Goal: Transaction & Acquisition: Complete application form

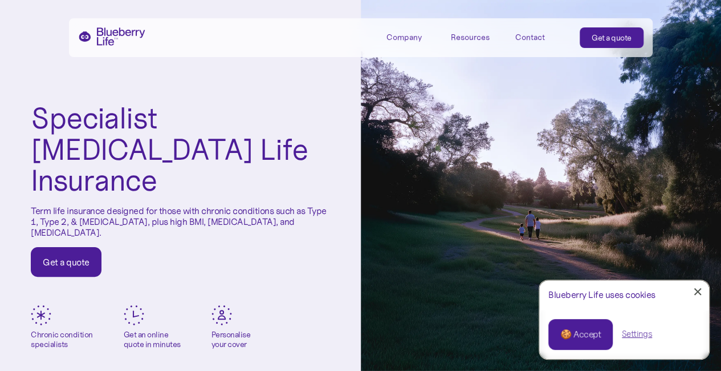
click at [58, 256] on div "Get a quote" at bounding box center [66, 261] width 47 height 11
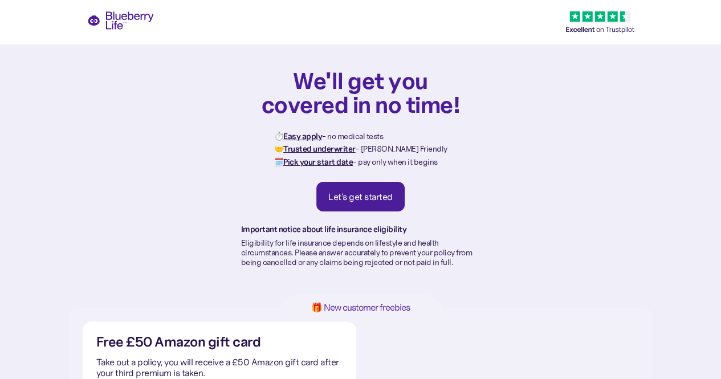
click at [58, 243] on div "We'll get you covered in no time! ⏱️ Easy apply - no medical tests 🤝 Trusted un…" at bounding box center [360, 154] width 721 height 308
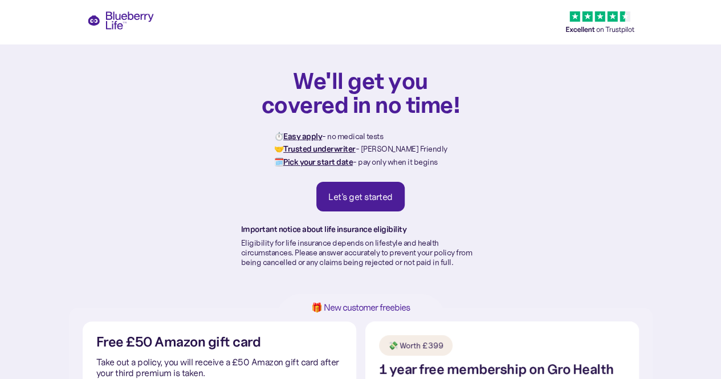
click at [355, 197] on div "Let's get started" at bounding box center [360, 196] width 64 height 11
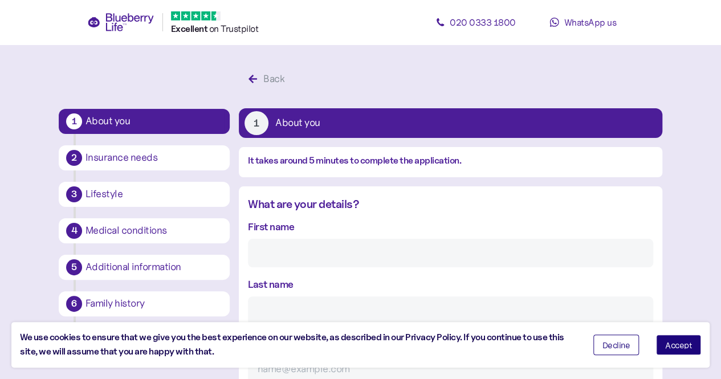
scroll to position [22, 0]
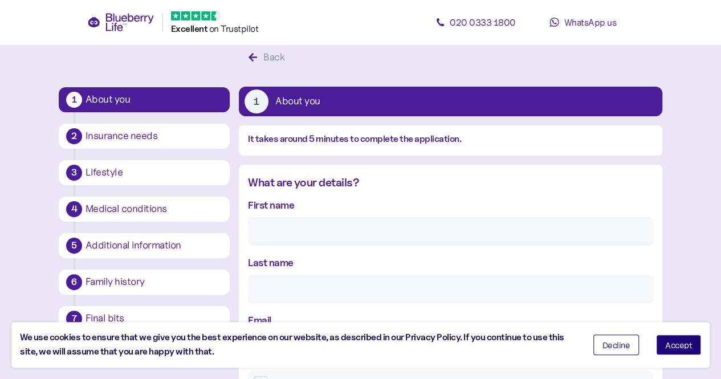
click at [293, 224] on input "First name" at bounding box center [450, 231] width 405 height 29
type input "Hywel"
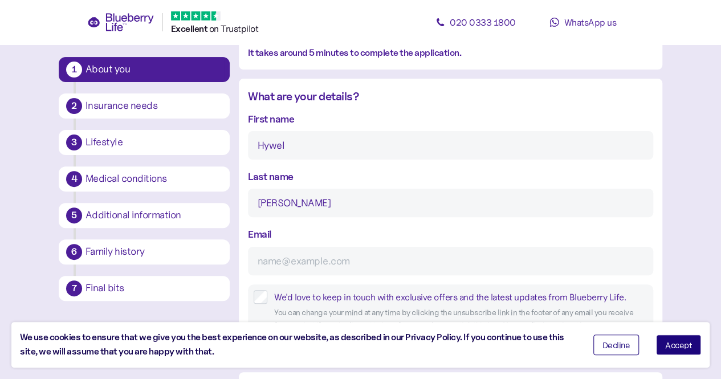
scroll to position [110, 0]
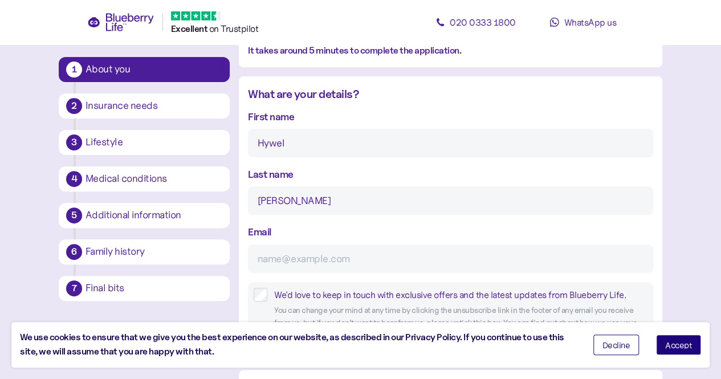
type input "[PERSON_NAME]"
click at [290, 253] on input "Email" at bounding box center [450, 259] width 405 height 29
type input "[EMAIL_ADDRESS][DOMAIN_NAME]"
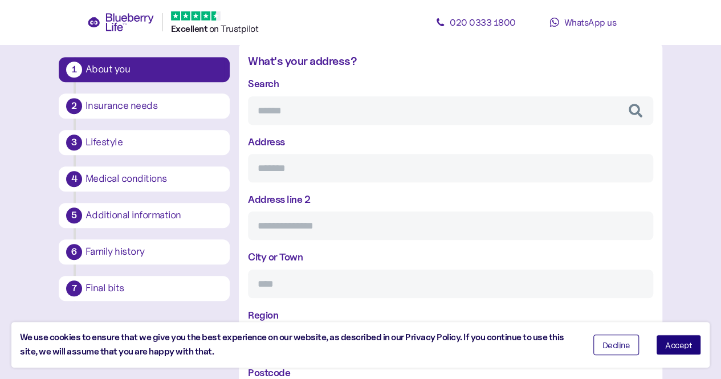
scroll to position [439, 0]
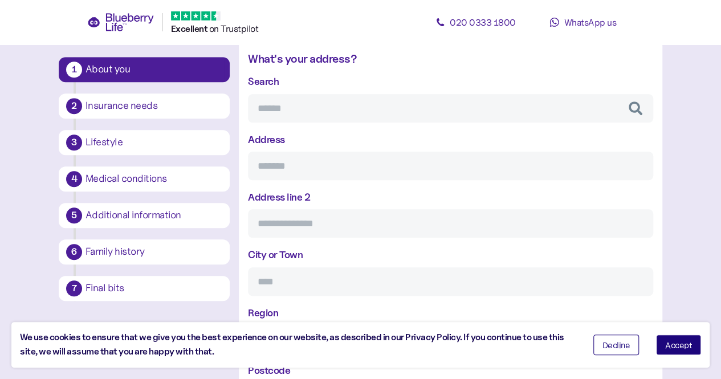
click at [299, 105] on input "Search" at bounding box center [450, 108] width 405 height 29
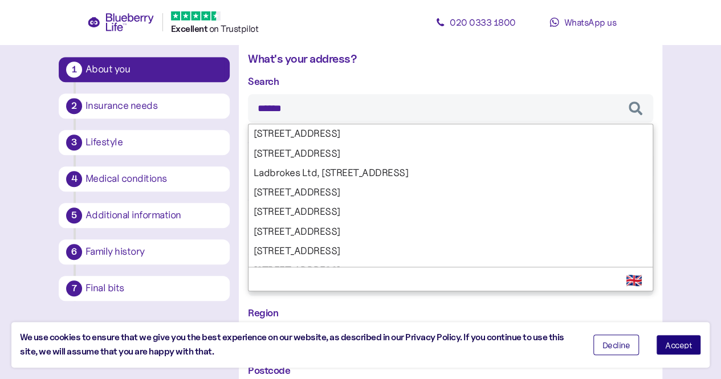
type input "*******"
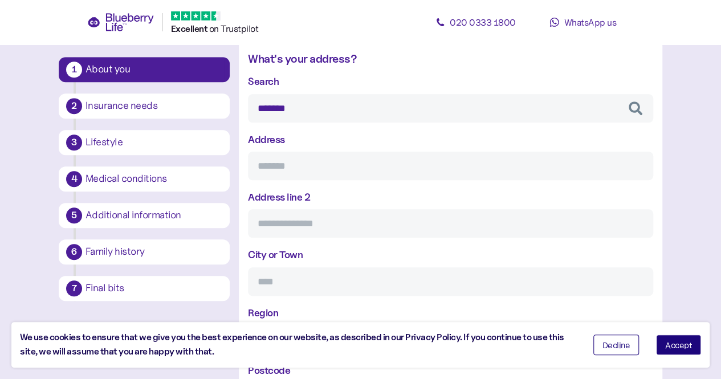
type input "**********"
type input "*******"
type input "*********"
type input "********"
click at [304, 136] on div "**********" at bounding box center [450, 242] width 405 height 337
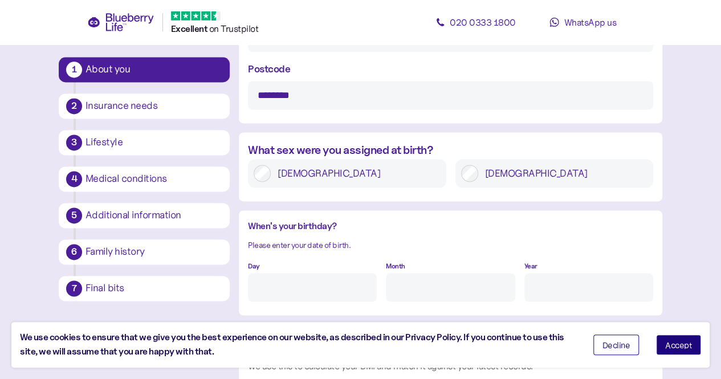
scroll to position [745, 0]
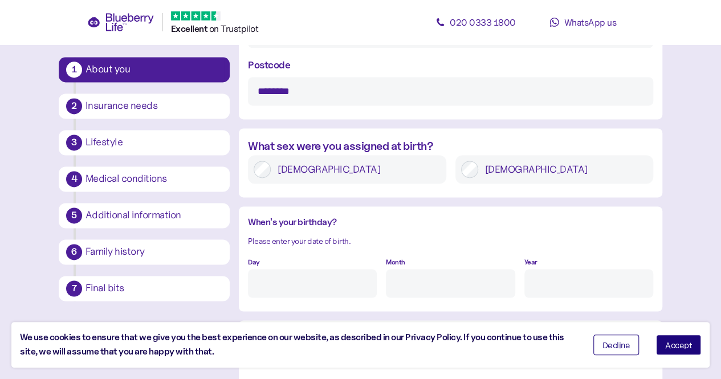
type input "*******"
click at [285, 278] on input "Day" at bounding box center [312, 283] width 129 height 29
type input "20"
type input "12"
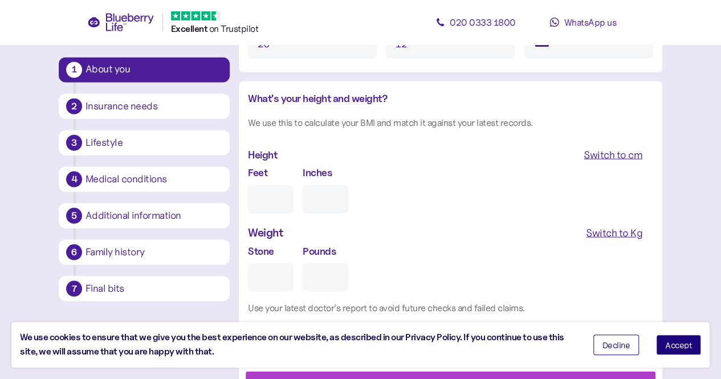
scroll to position [984, 0]
type input "****"
click at [272, 203] on input "Feet" at bounding box center [271, 198] width 46 height 29
type input "6"
type input "0"
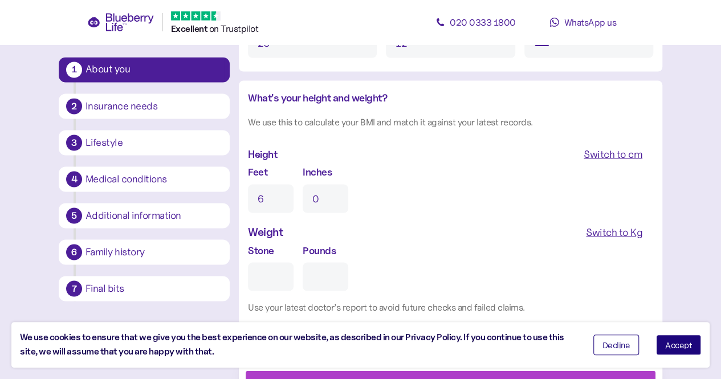
type input "6"
drag, startPoint x: 604, startPoint y: 228, endPoint x: 613, endPoint y: 234, distance: 11.1
click at [613, 234] on div "Switch to Kg" at bounding box center [614, 232] width 56 height 16
click at [291, 270] on input "Kg" at bounding box center [296, 276] width 97 height 29
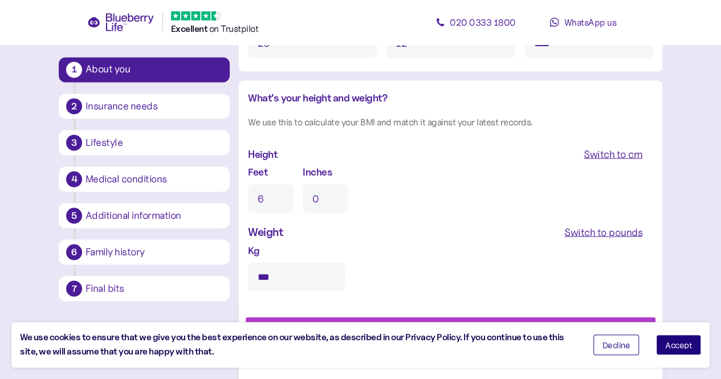
scroll to position [1038, 0]
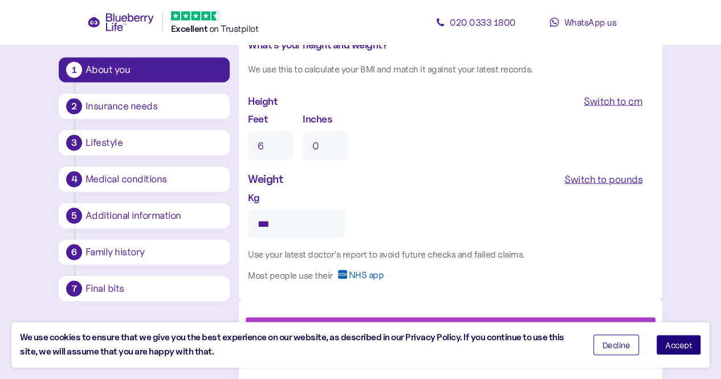
type input "***"
click at [677, 344] on span "Accept" at bounding box center [678, 345] width 27 height 8
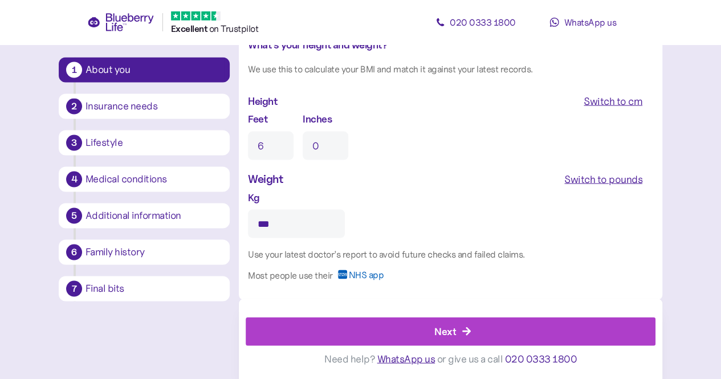
click at [342, 276] on rect at bounding box center [342, 274] width 9 height 9
click at [441, 331] on div "Next" at bounding box center [445, 330] width 22 height 15
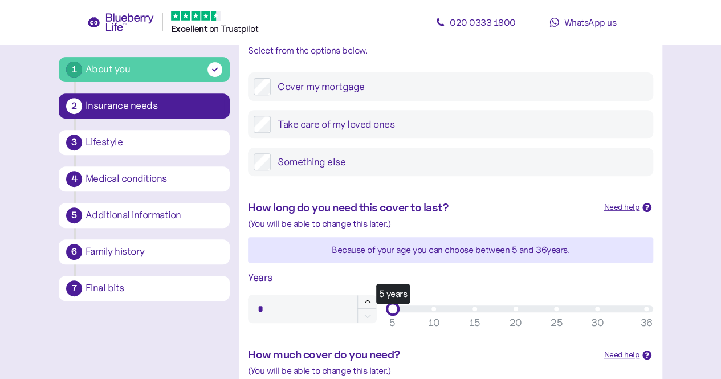
scroll to position [190, 0]
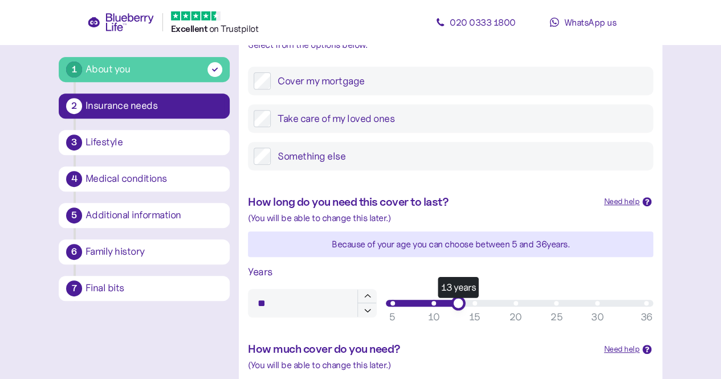
type input "**"
drag, startPoint x: 393, startPoint y: 304, endPoint x: 471, endPoint y: 304, distance: 78.7
click at [471, 304] on div "15 years" at bounding box center [474, 303] width 14 height 14
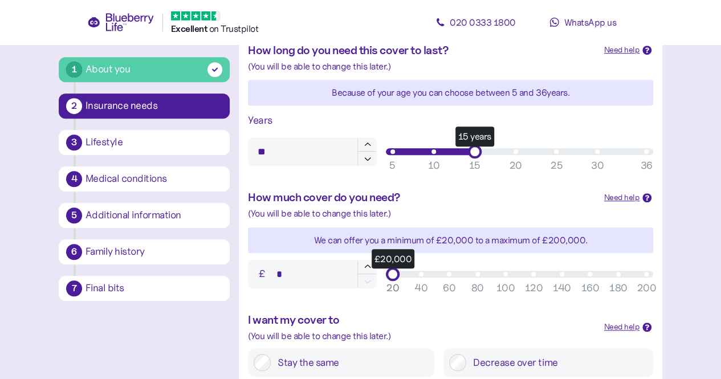
scroll to position [343, 0]
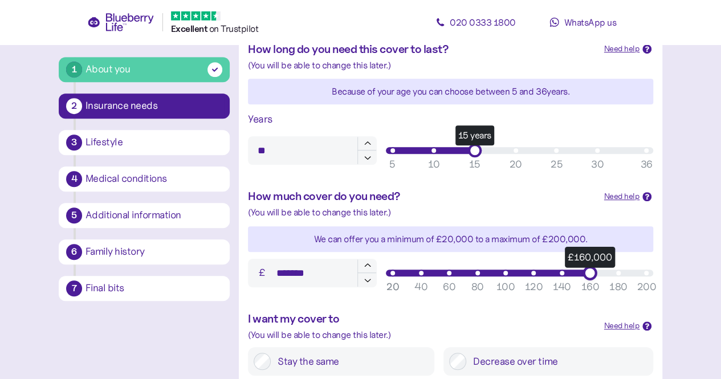
drag, startPoint x: 394, startPoint y: 274, endPoint x: 594, endPoint y: 276, distance: 199.5
click at [594, 276] on div "£160,000" at bounding box center [590, 273] width 14 height 14
type input "*******"
drag, startPoint x: 591, startPoint y: 275, endPoint x: 579, endPoint y: 279, distance: 13.2
click at [579, 279] on div "£150,000" at bounding box center [576, 273] width 14 height 14
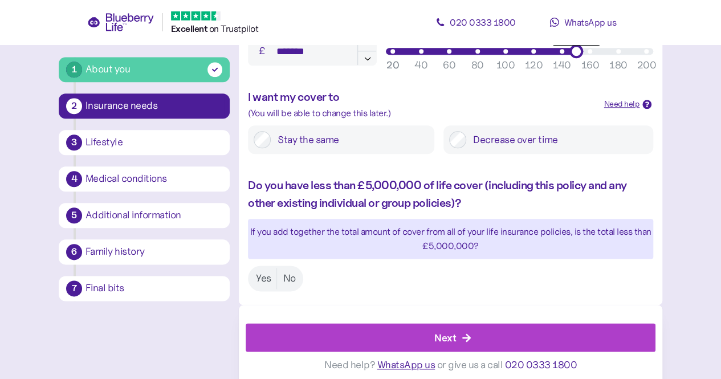
scroll to position [566, 0]
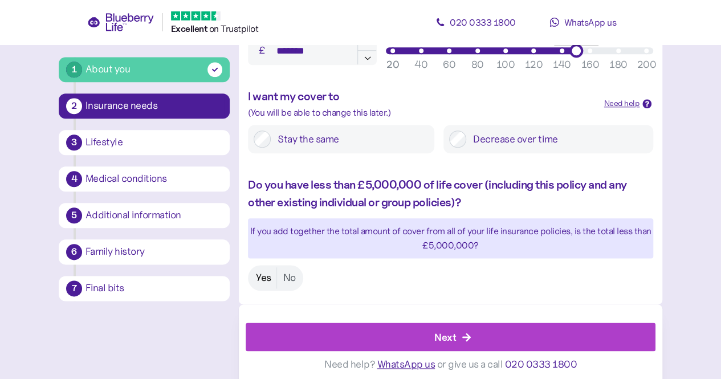
click at [266, 282] on label "Yes" at bounding box center [263, 277] width 27 height 21
drag, startPoint x: 455, startPoint y: 337, endPoint x: 440, endPoint y: 333, distance: 16.3
click at [440, 333] on div "Next" at bounding box center [445, 336] width 22 height 15
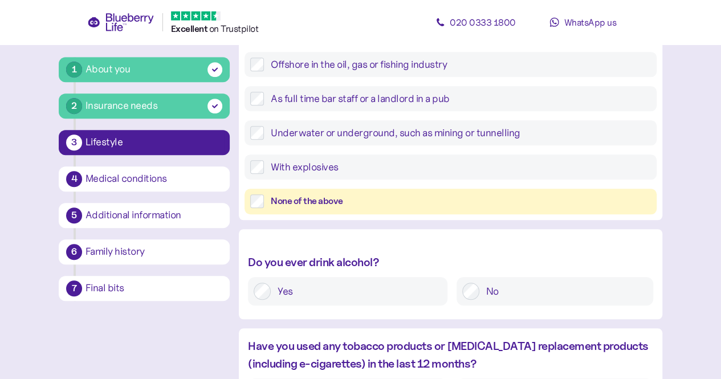
scroll to position [382, 0]
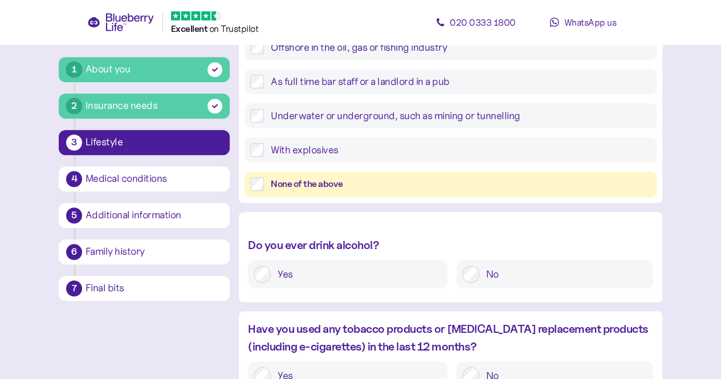
click at [298, 186] on div "None of the above" at bounding box center [461, 184] width 380 height 14
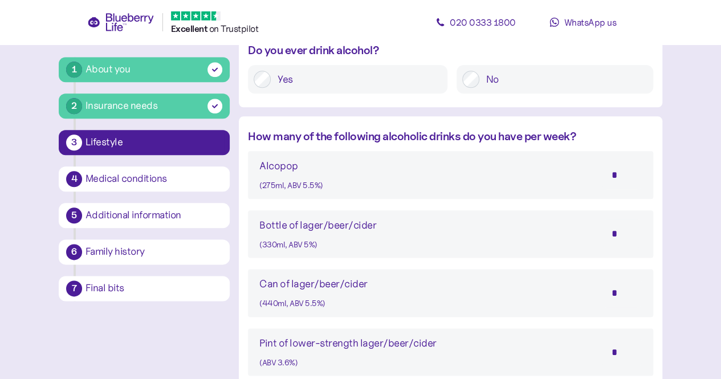
scroll to position [578, 0]
click at [612, 292] on input "*" at bounding box center [622, 292] width 40 height 29
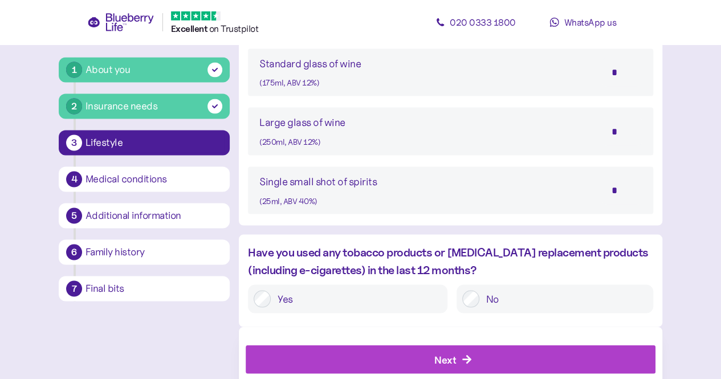
scroll to position [1062, 0]
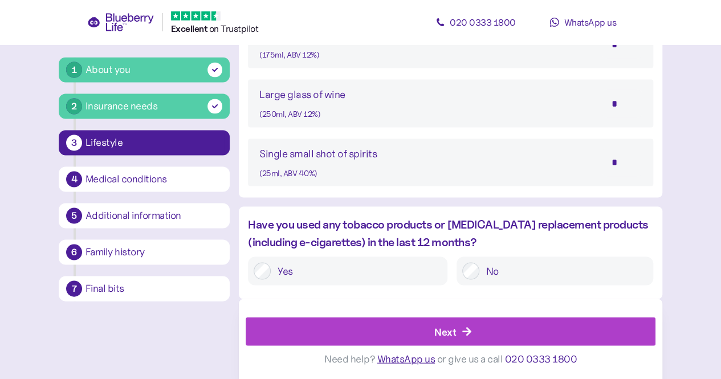
type input "**"
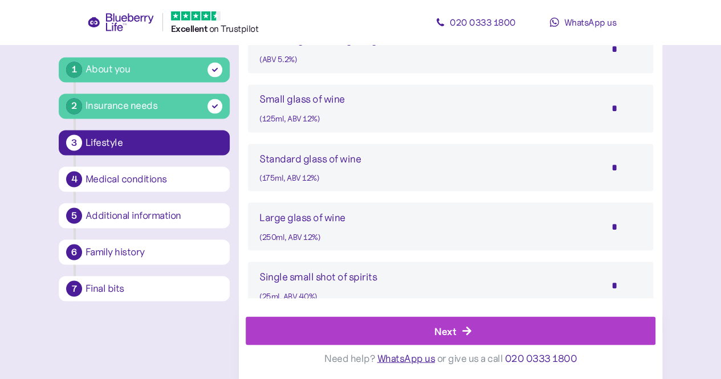
scroll to position [943, 0]
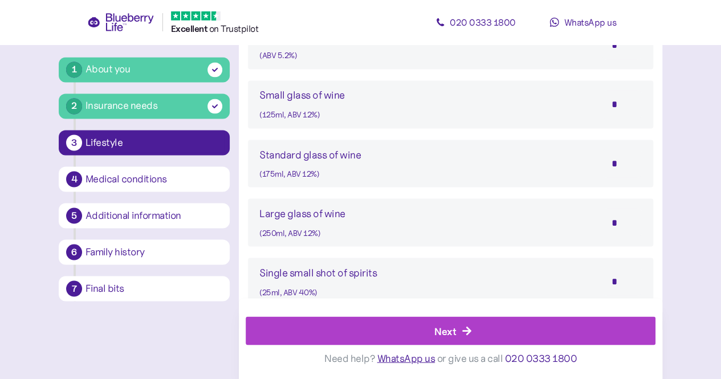
click at [449, 328] on div "Next" at bounding box center [445, 330] width 22 height 15
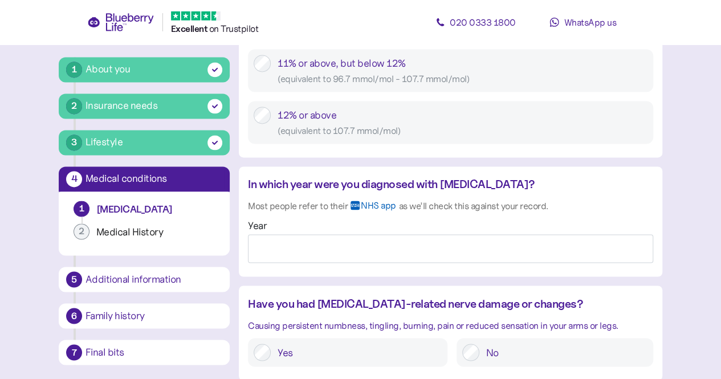
scroll to position [842, 0]
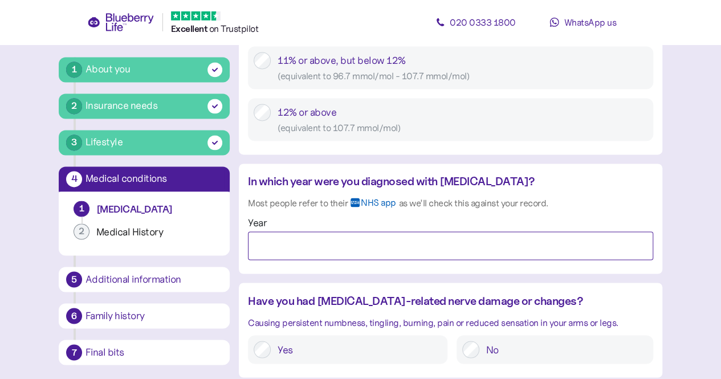
click at [358, 238] on input "Year" at bounding box center [450, 245] width 405 height 29
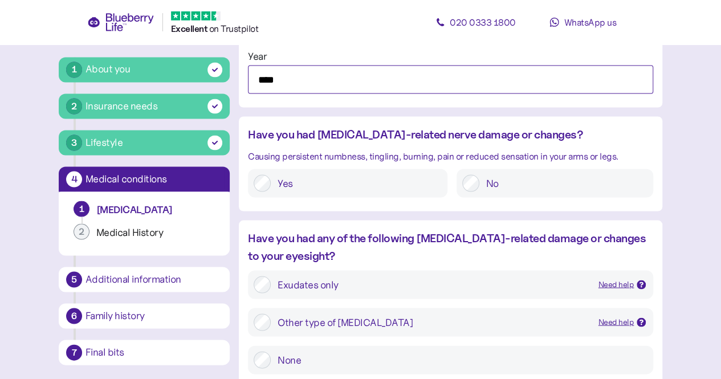
scroll to position [1010, 0]
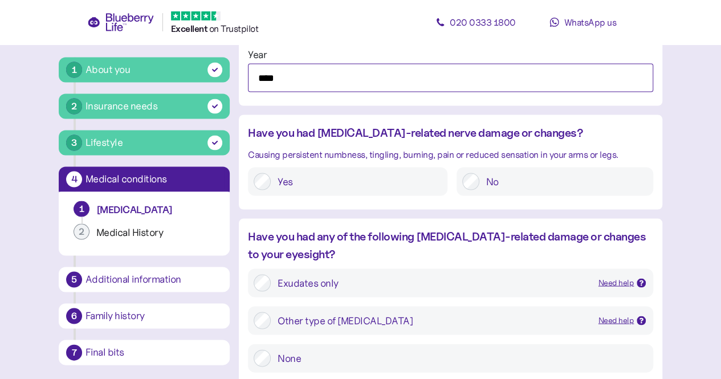
type input "****"
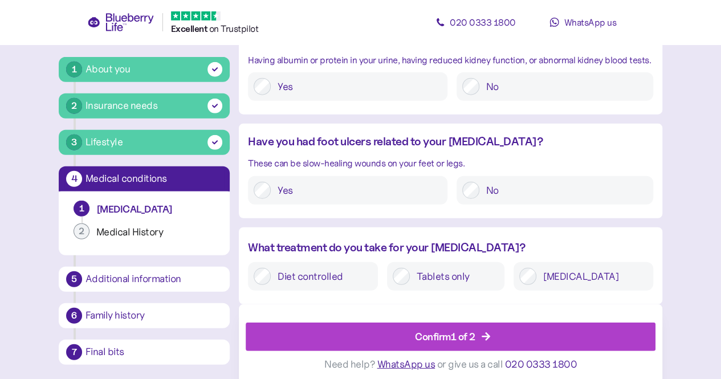
scroll to position [1386, 0]
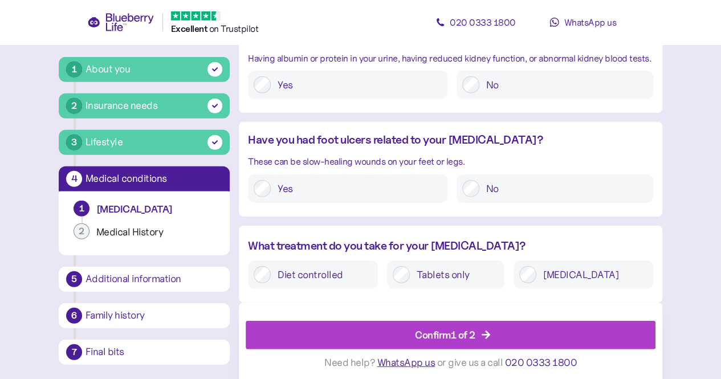
click at [410, 283] on div at bounding box center [401, 274] width 17 height 17
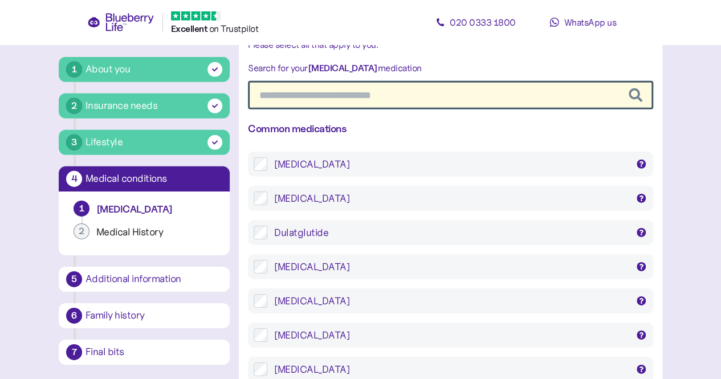
scroll to position [1714, 0]
click at [415, 271] on div "[MEDICAL_DATA]" at bounding box center [450, 266] width 353 height 14
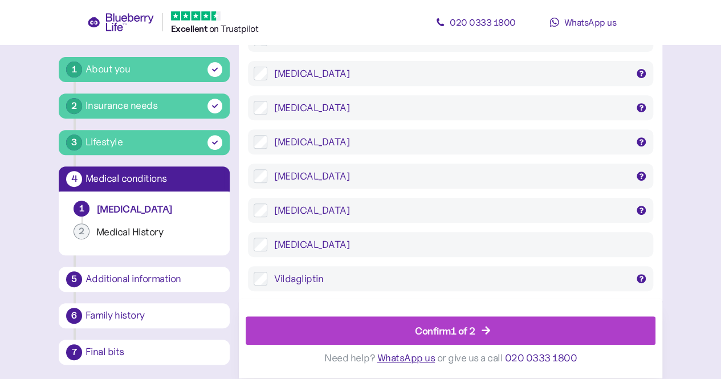
scroll to position [2354, 0]
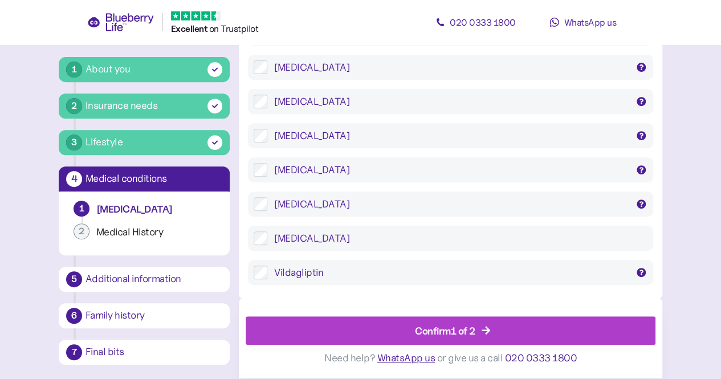
click at [444, 332] on div "Confirm 1 of 2" at bounding box center [445, 330] width 60 height 15
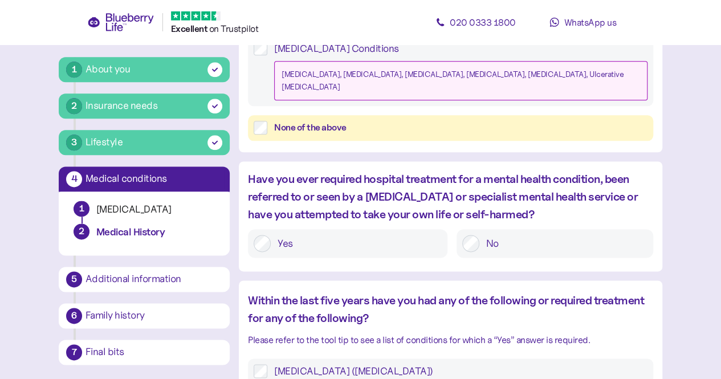
scroll to position [650, 0]
click at [479, 234] on label "No" at bounding box center [563, 242] width 168 height 17
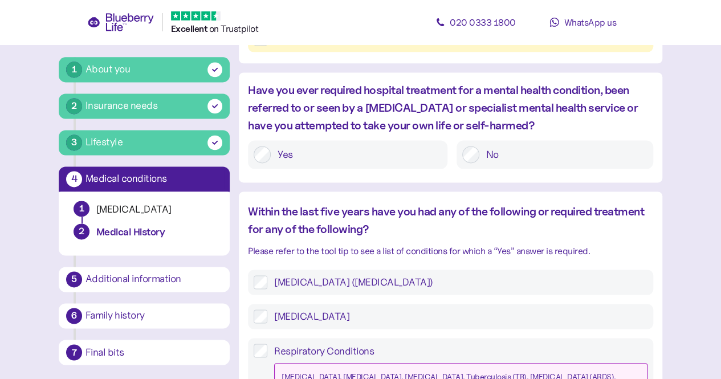
scroll to position [741, 0]
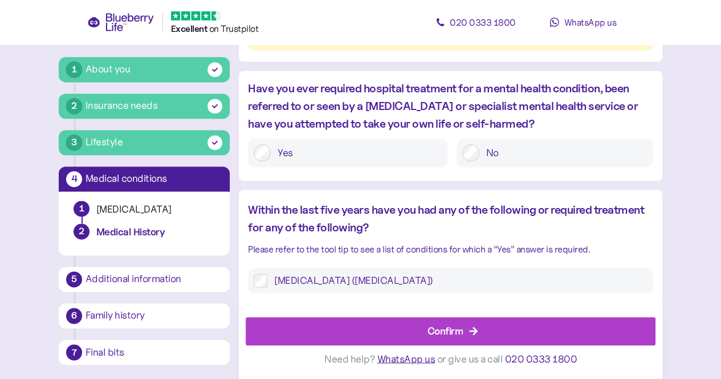
drag, startPoint x: 433, startPoint y: 331, endPoint x: 399, endPoint y: 326, distance: 34.1
click at [399, 326] on div "Confirm" at bounding box center [453, 331] width 384 height 27
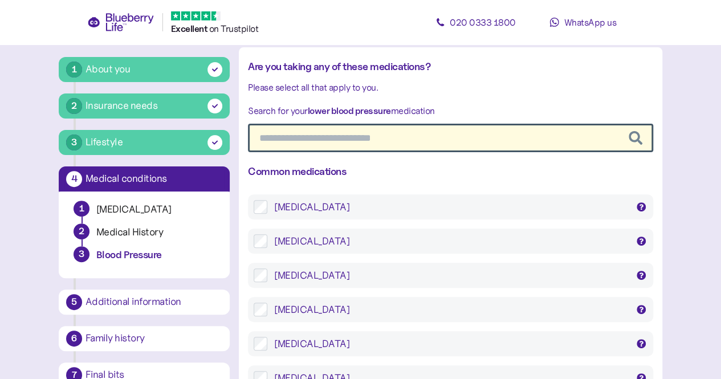
scroll to position [99, 0]
click at [309, 145] on input "text" at bounding box center [450, 138] width 405 height 29
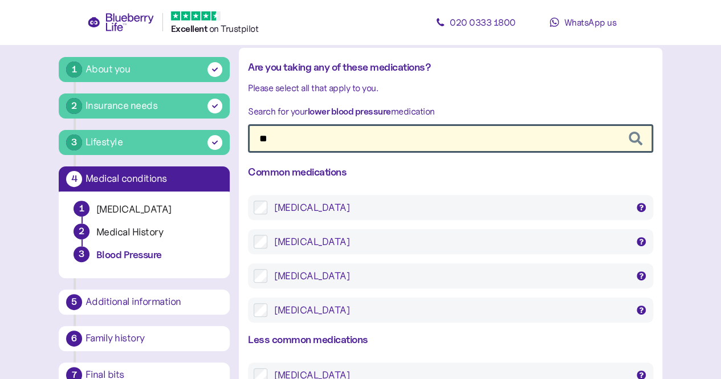
type input "**"
click at [294, 208] on div "[MEDICAL_DATA]" at bounding box center [450, 208] width 353 height 14
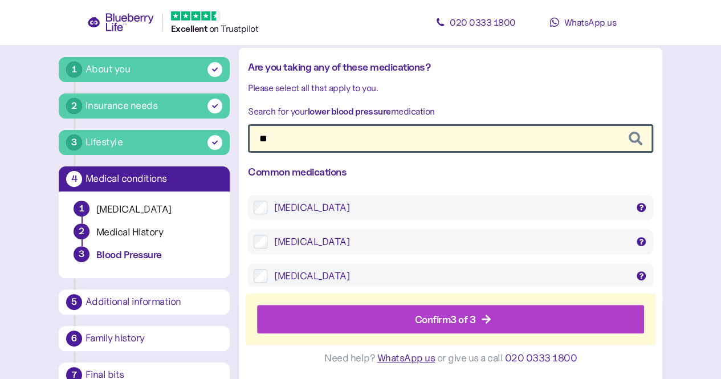
click at [415, 316] on div "Confirm 3 of 3" at bounding box center [445, 319] width 61 height 15
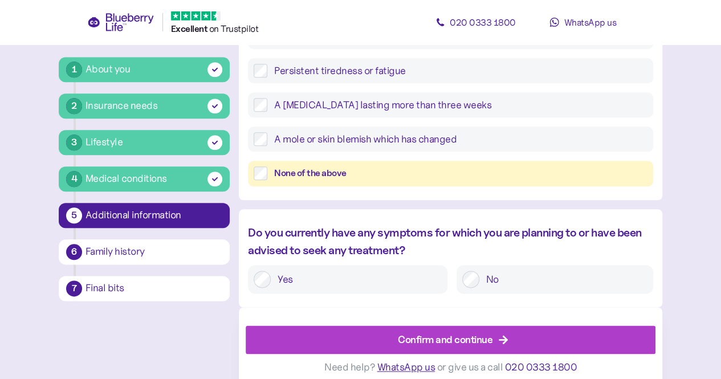
scroll to position [559, 0]
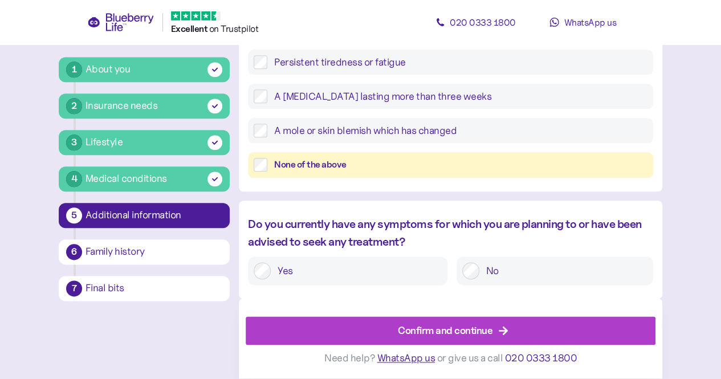
click at [451, 336] on div "Confirm and continue" at bounding box center [445, 330] width 95 height 15
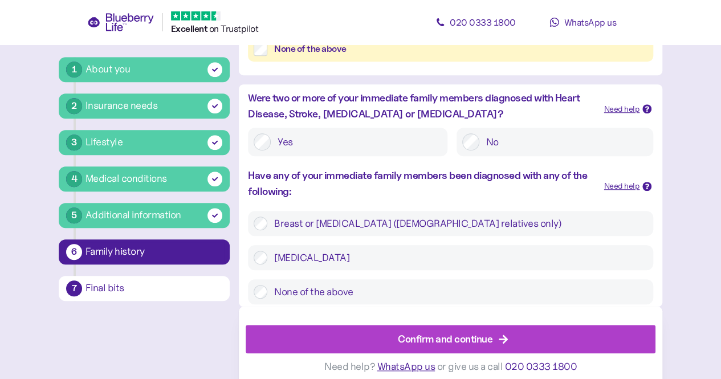
scroll to position [405, 0]
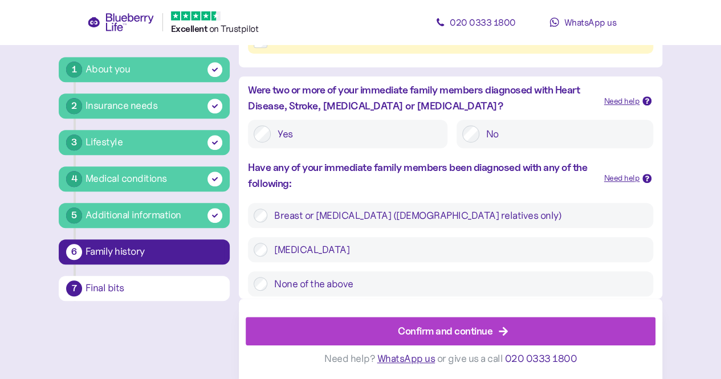
click at [316, 279] on label "None of the above" at bounding box center [457, 284] width 380 height 14
click at [418, 329] on div "Confirm and continue" at bounding box center [445, 330] width 95 height 15
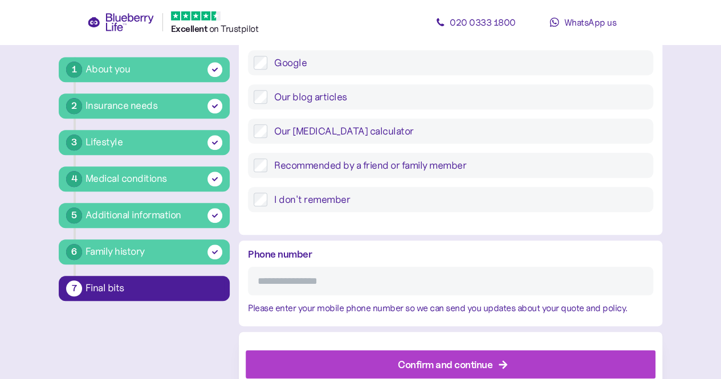
scroll to position [535, 0]
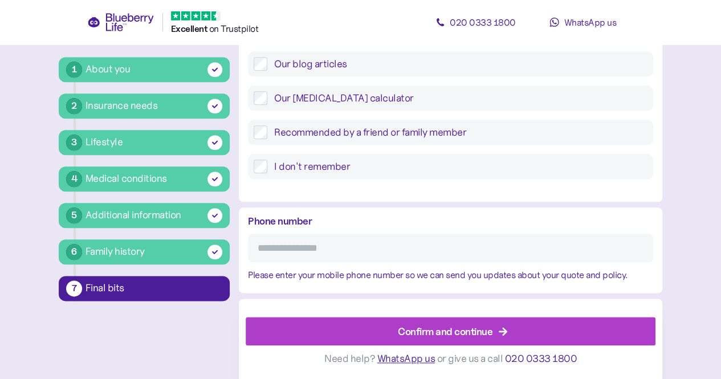
click at [311, 246] on input "Phone number" at bounding box center [450, 248] width 405 height 29
type input "**********"
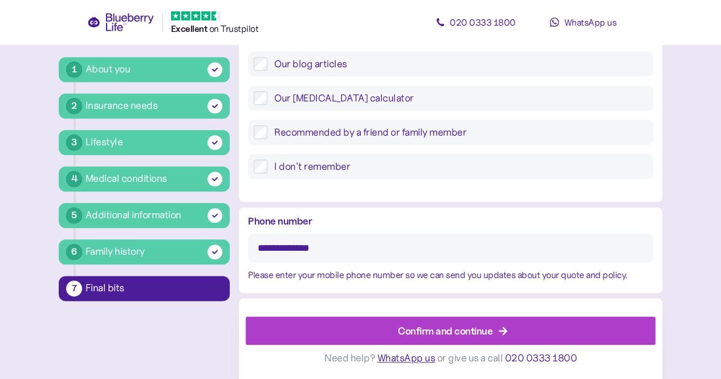
click at [425, 329] on div "Confirm and continue" at bounding box center [445, 330] width 95 height 15
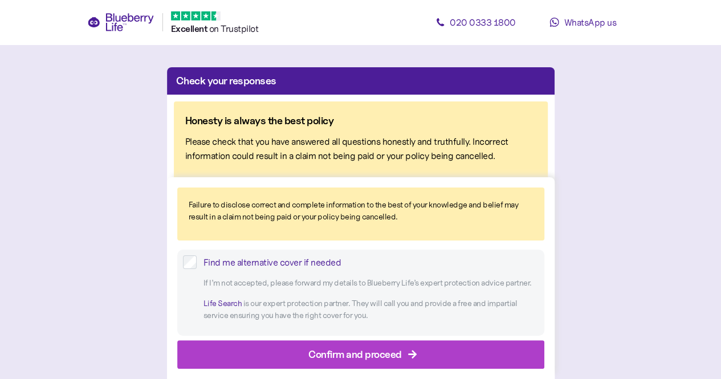
click at [375, 360] on div "Confirm and proceed" at bounding box center [354, 354] width 93 height 15
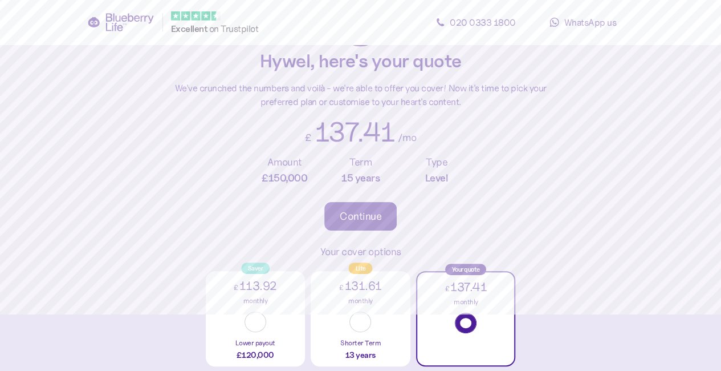
scroll to position [64, 0]
